Goal: Information Seeking & Learning: Learn about a topic

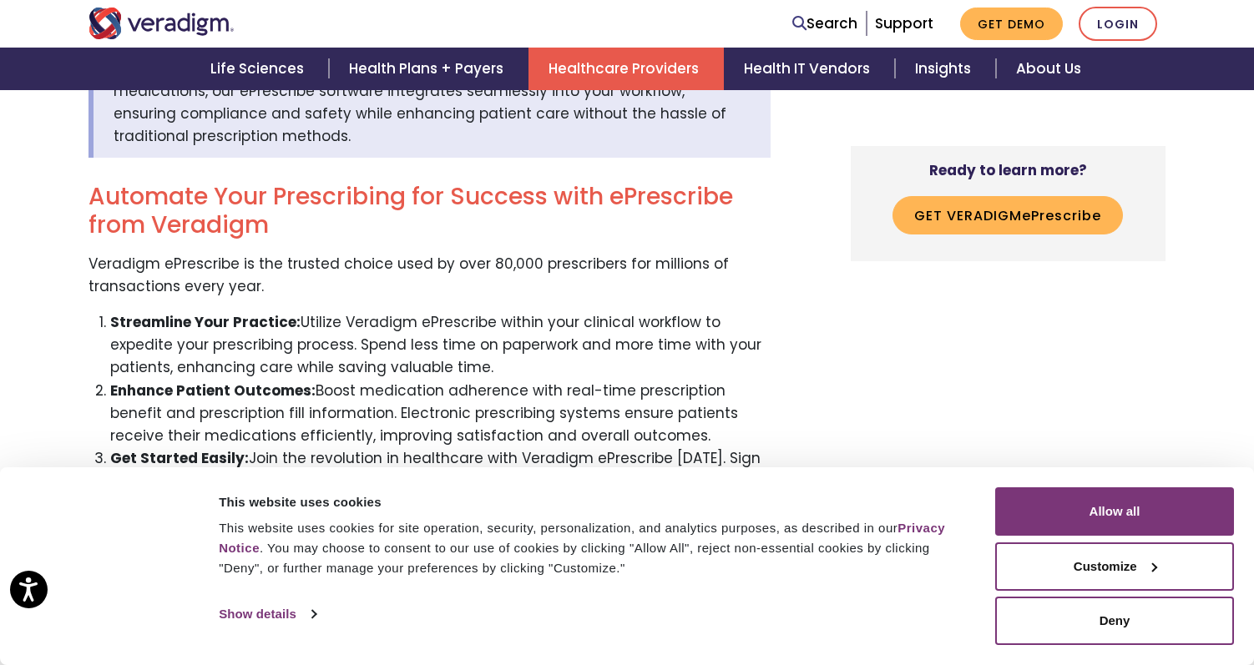
scroll to position [668, 0]
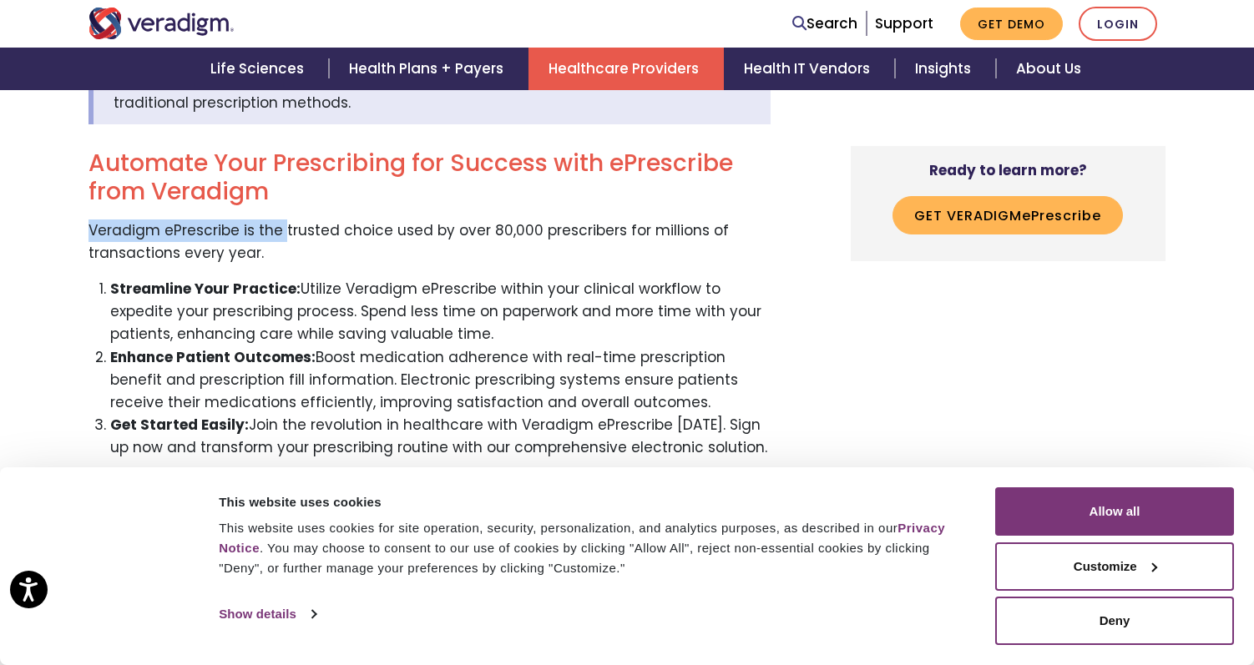
drag, startPoint x: 89, startPoint y: 239, endPoint x: 282, endPoint y: 237, distance: 192.8
click at [282, 237] on p "Veradigm ePrescribe is the trusted choice used by over 80,000 prescribers for m…" at bounding box center [429, 242] width 682 height 45
click at [426, 236] on p "Veradigm ePrescribe is the trusted choice used by over 80,000 prescribers for m…" at bounding box center [429, 242] width 682 height 45
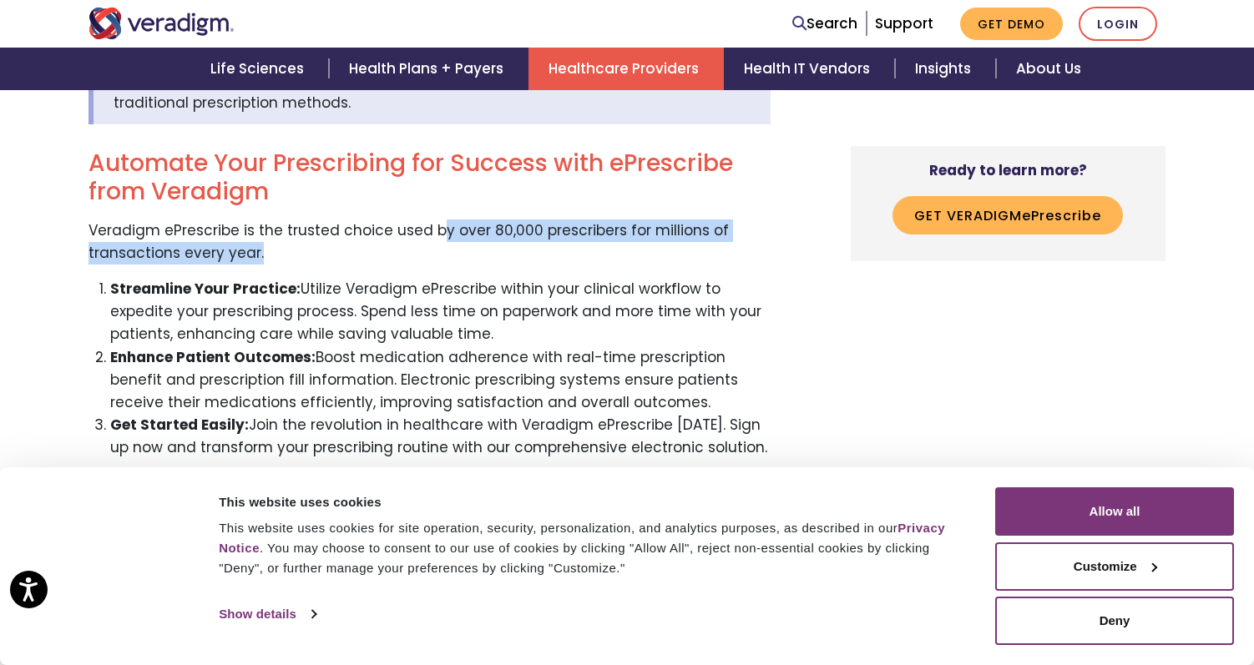
drag, startPoint x: 543, startPoint y: 233, endPoint x: 294, endPoint y: 250, distance: 249.3
click at [294, 250] on p "Veradigm ePrescribe is the trusted choice used by over 80,000 prescribers for m…" at bounding box center [429, 242] width 682 height 45
click at [331, 255] on p "Veradigm ePrescribe is the trusted choice used by over 80,000 prescribers for m…" at bounding box center [429, 242] width 682 height 45
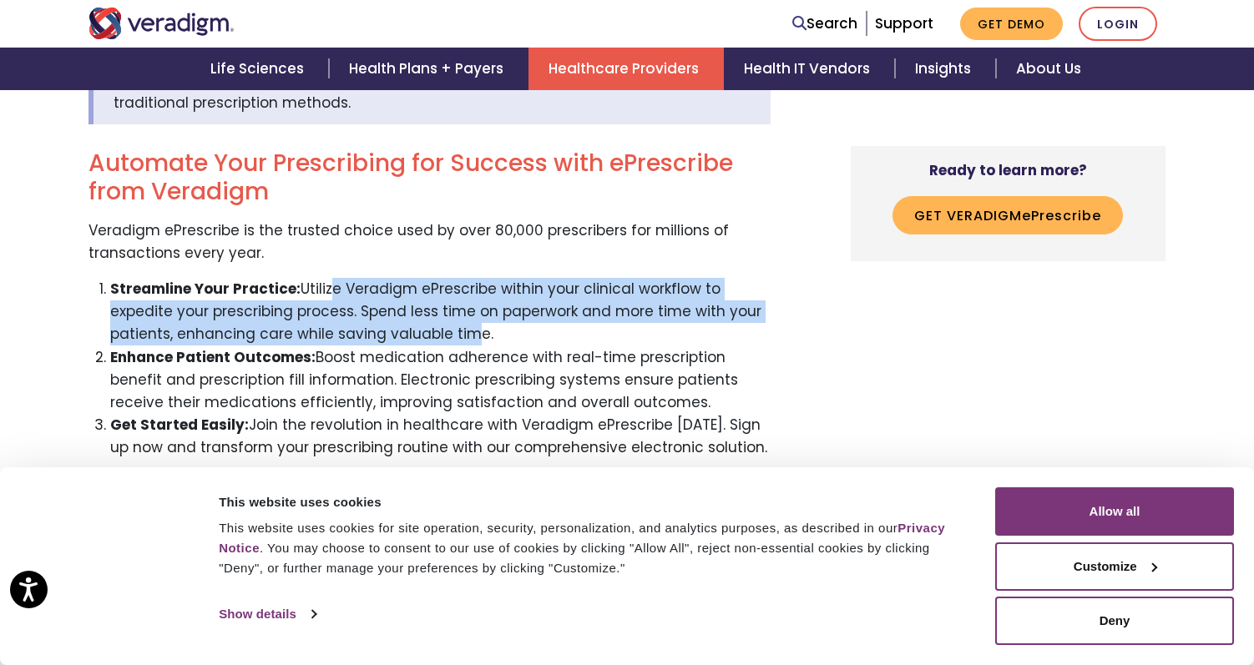
drag, startPoint x: 323, startPoint y: 282, endPoint x: 458, endPoint y: 328, distance: 142.8
click at [458, 328] on li "Streamline Your Practice: Utilize Veradigm ePrescribe within your clinical work…" at bounding box center [440, 312] width 661 height 68
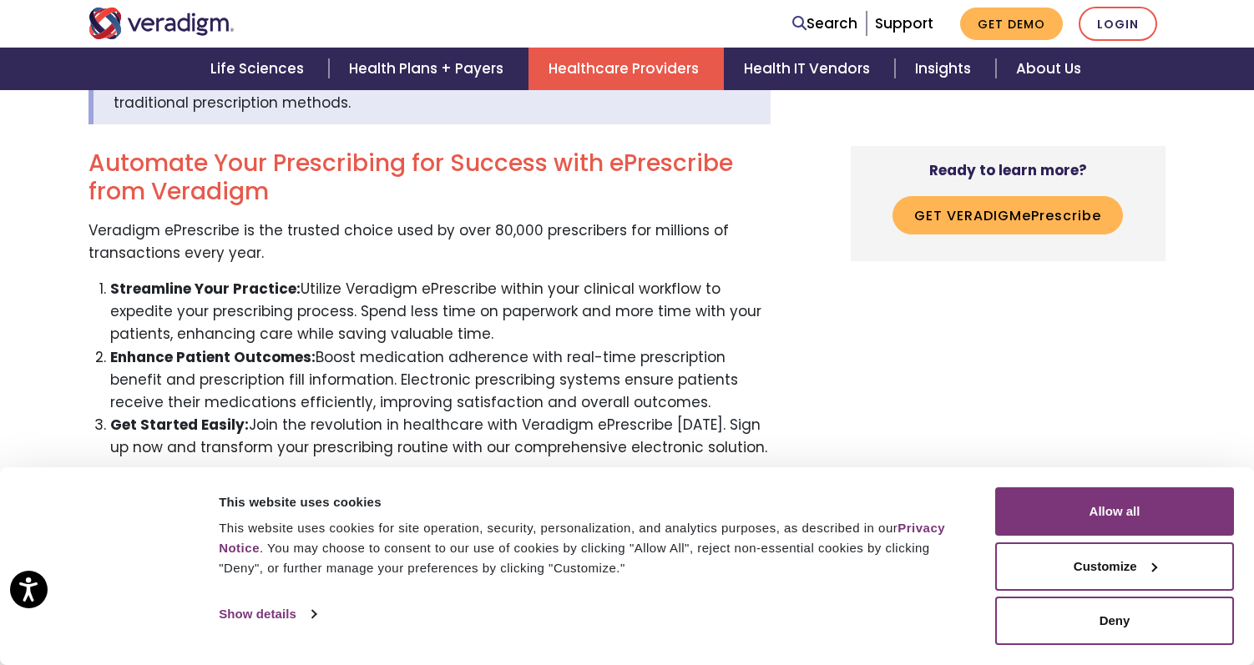
click at [386, 378] on li "Enhance Patient Outcomes: Boost medication adherence with real-time prescriptio…" at bounding box center [440, 380] width 661 height 68
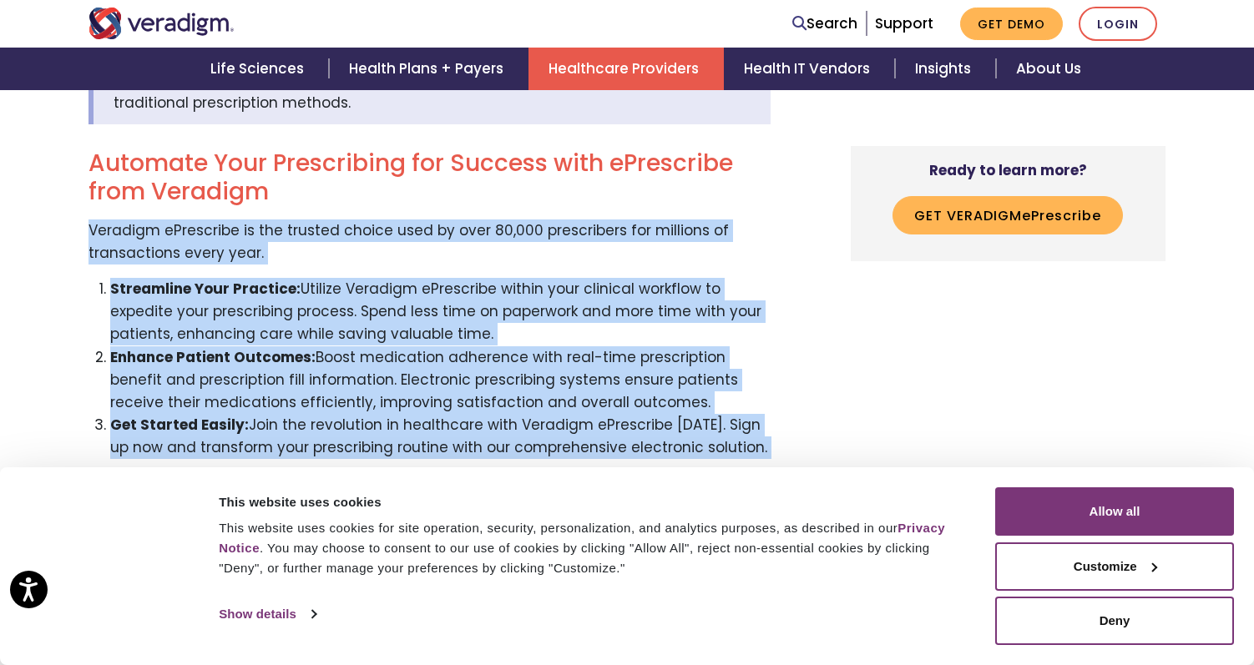
drag, startPoint x: 478, startPoint y: 340, endPoint x: 87, endPoint y: 235, distance: 405.2
copy div "Veradigm ePrescribe is the trusted choice used by over 80,000 prescribers for m…"
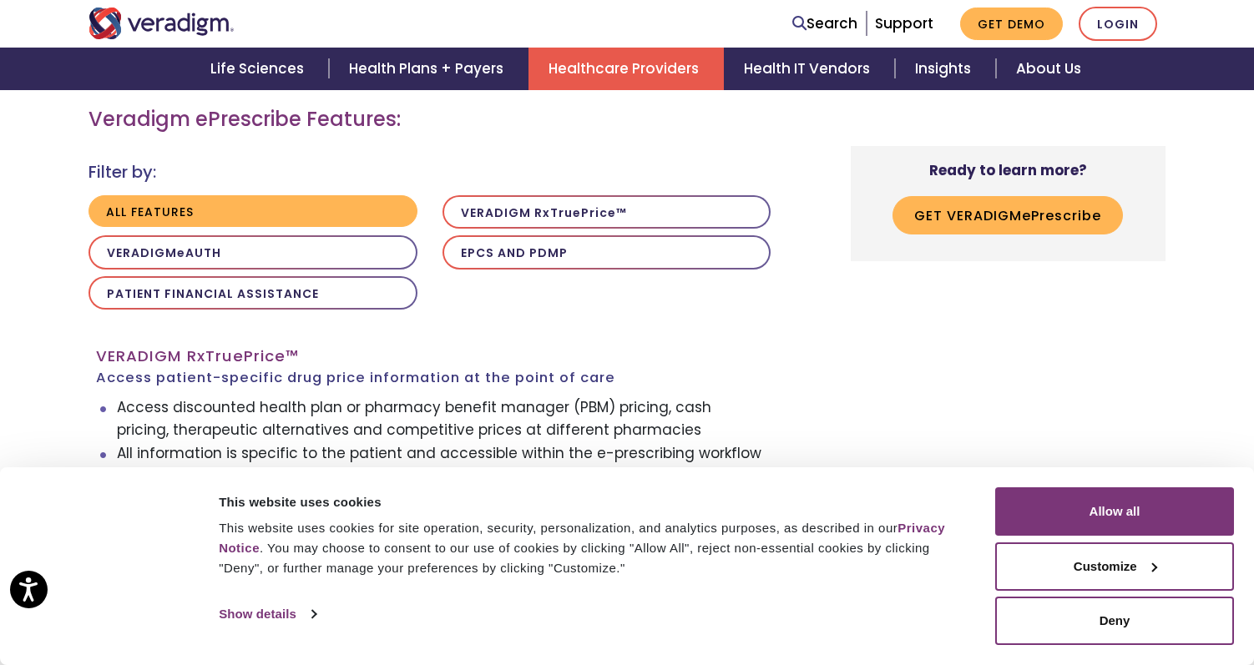
scroll to position [1503, 0]
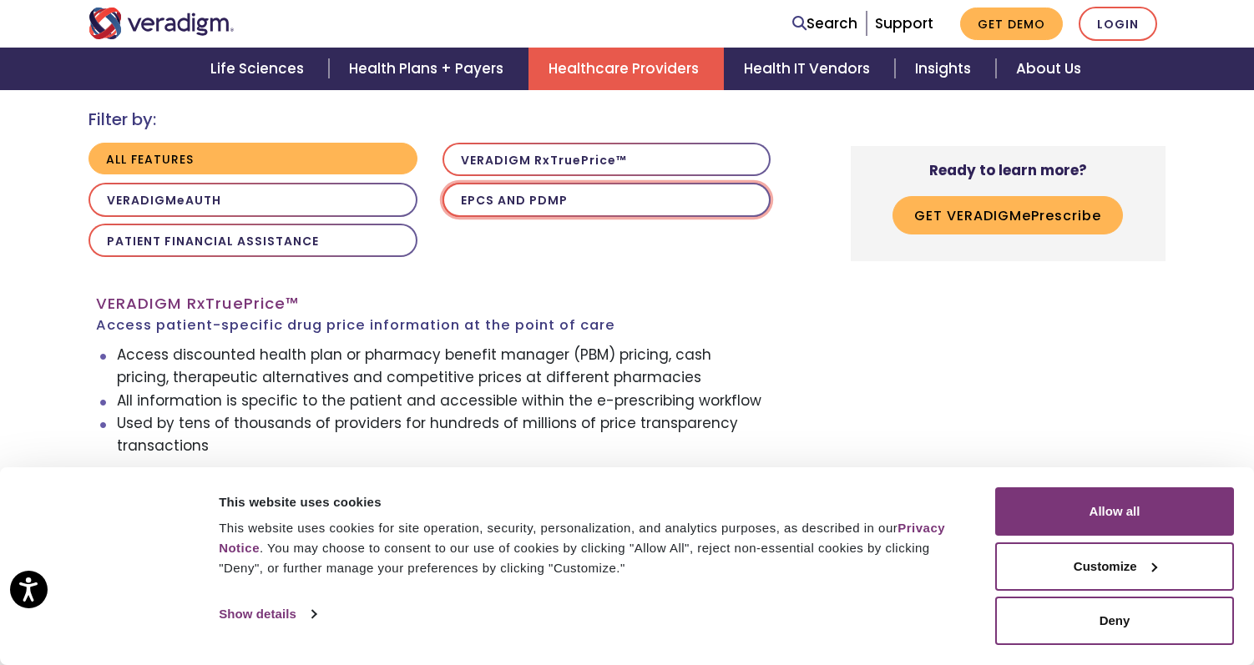
click at [542, 208] on button "EPCS AND PDMP" at bounding box center [606, 200] width 329 height 34
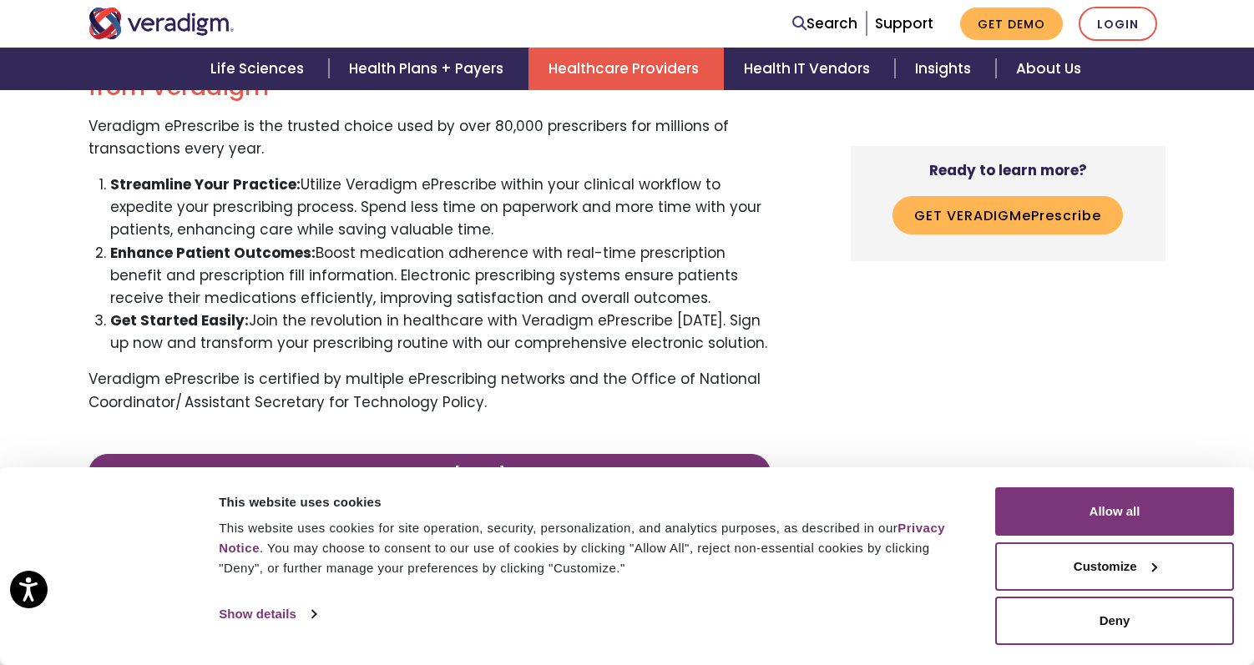
scroll to position [751, 0]
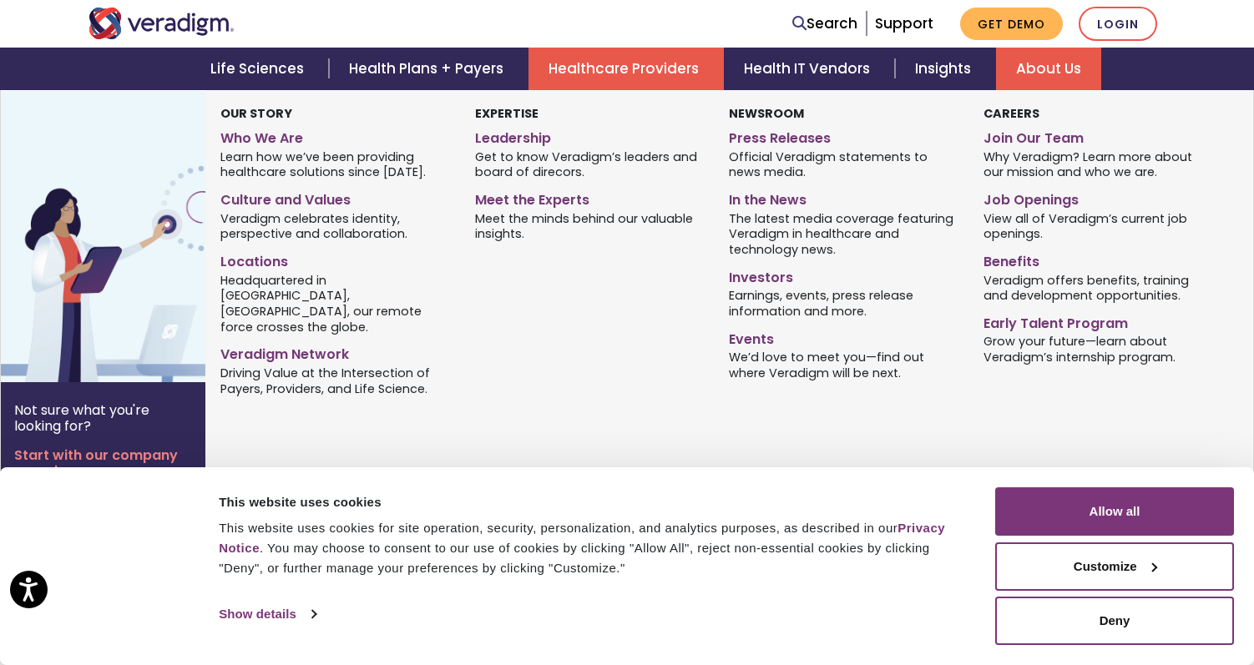
click at [1034, 66] on link "About Us" at bounding box center [1048, 69] width 105 height 43
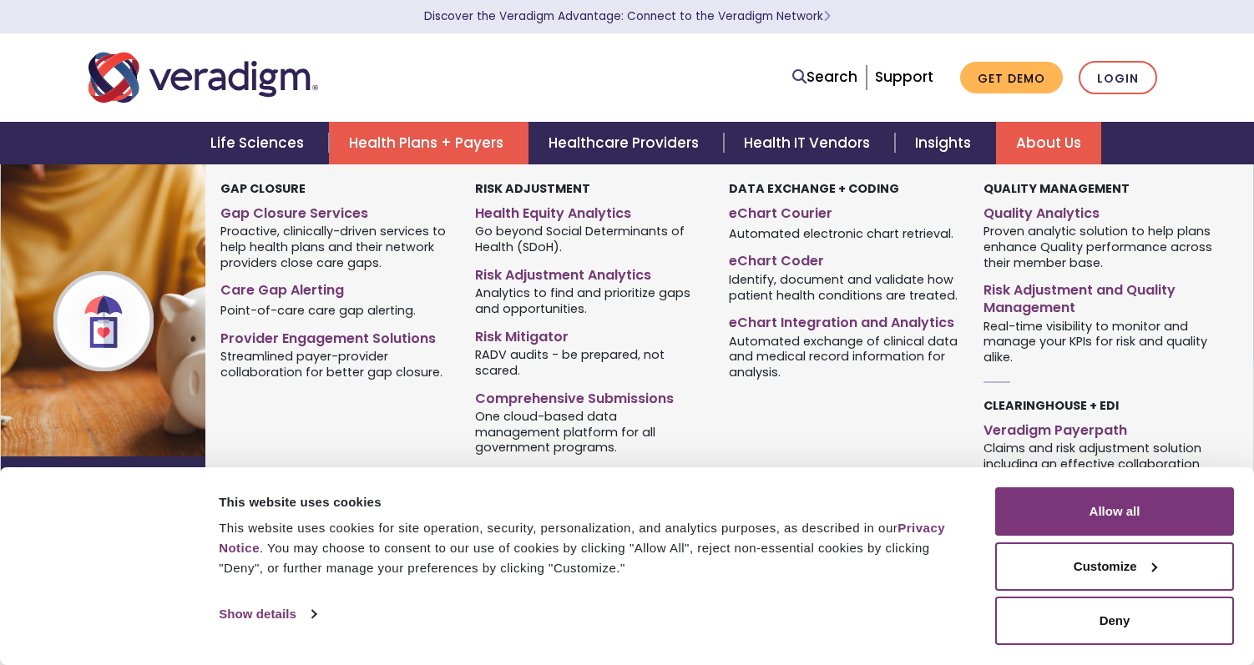
click at [432, 144] on link "Health Plans + Payers" at bounding box center [429, 143] width 200 height 43
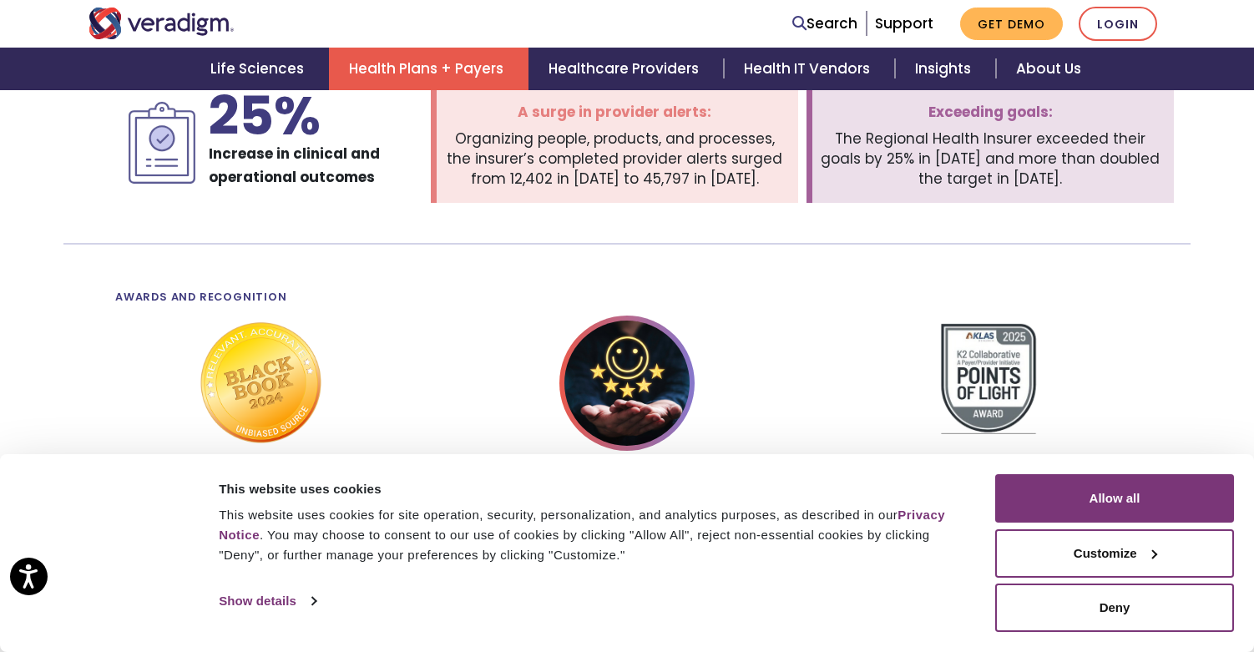
scroll to position [2588, 0]
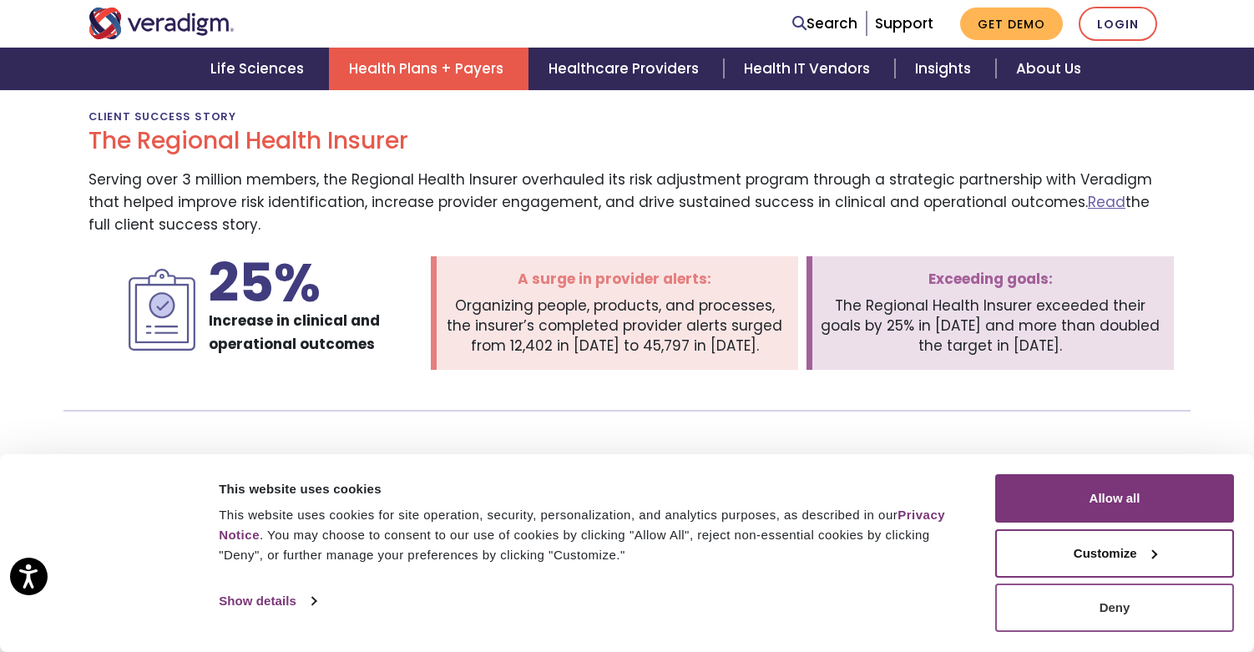
click at [1154, 596] on button "Deny" at bounding box center [1114, 608] width 239 height 48
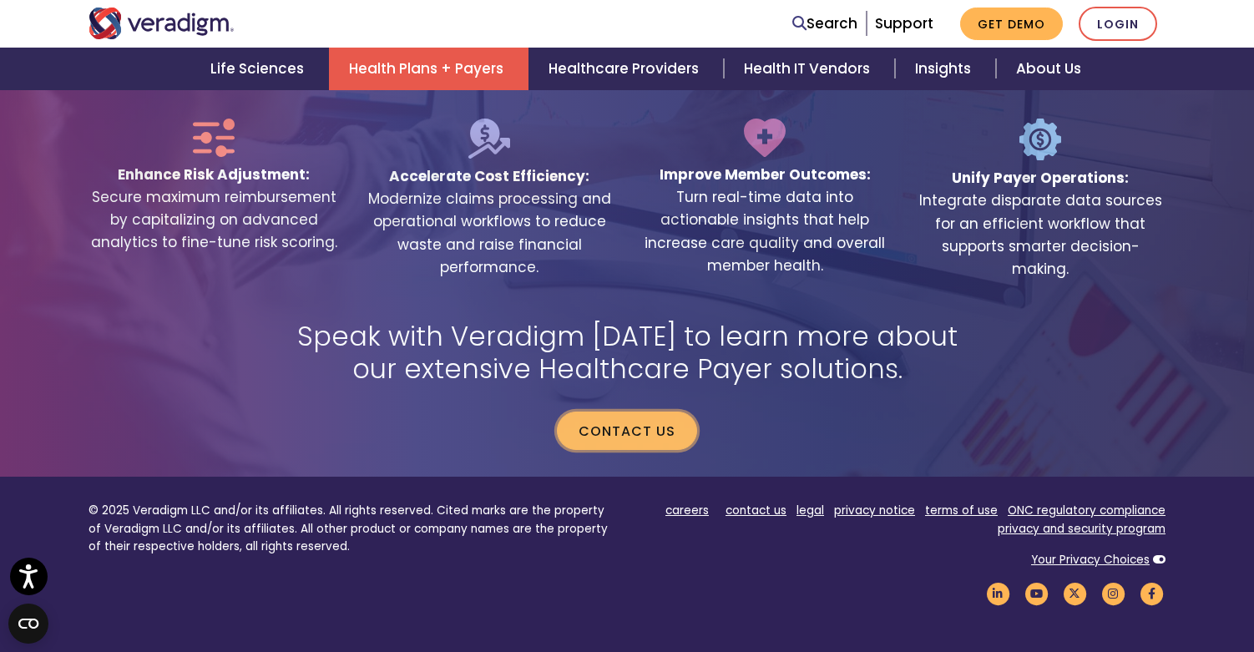
scroll to position [3787, 0]
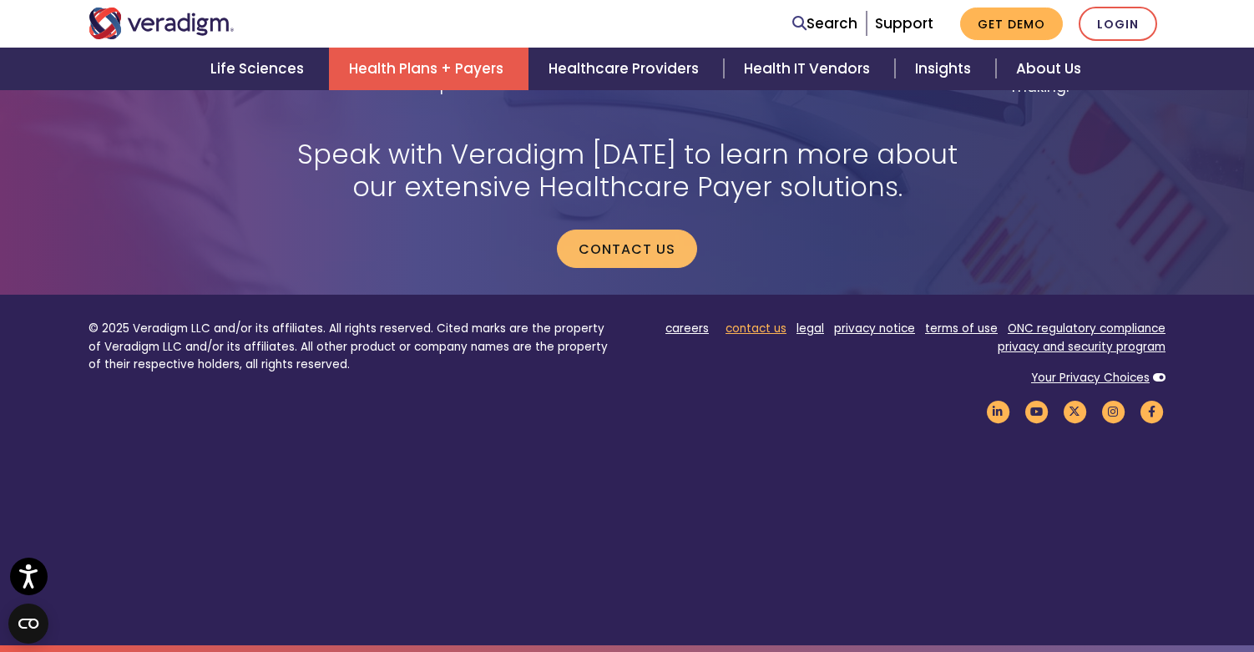
click at [784, 321] on link "contact us" at bounding box center [755, 329] width 61 height 16
